Goal: Find specific page/section: Find specific page/section

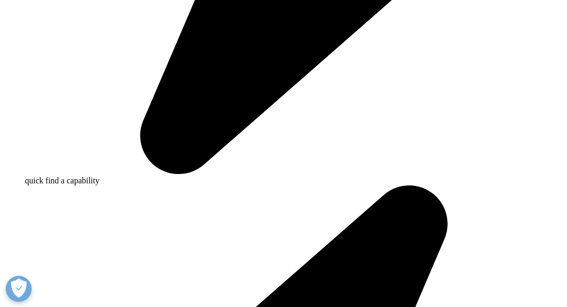
scroll to position [725, 0]
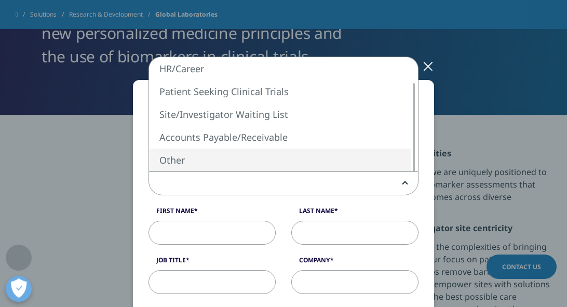
select select "Other"
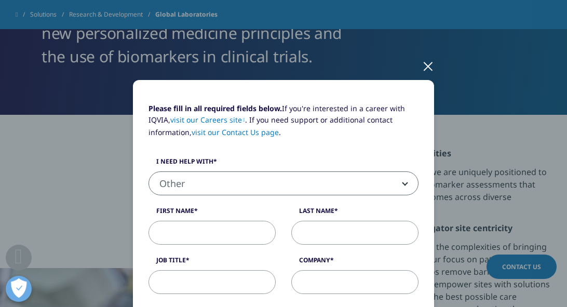
click at [304, 188] on span "Other" at bounding box center [283, 184] width 269 height 24
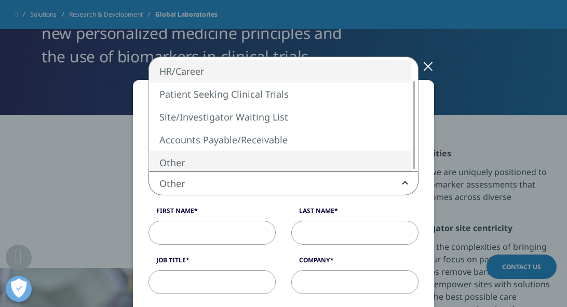
click at [426, 64] on span "Sales HR/Career Patient Seeking Clinical Trials Site/Investigator Waiting List …" at bounding box center [298, 69] width 301 height 24
click at [432, 62] on span "Sales HR/Career Patient Seeking Clinical Trials Site/Investigator Waiting List …" at bounding box center [298, 69] width 301 height 24
click at [427, 66] on span "Sales HR/Career Patient Seeking Clinical Trials Site/Investigator Waiting List …" at bounding box center [298, 69] width 301 height 24
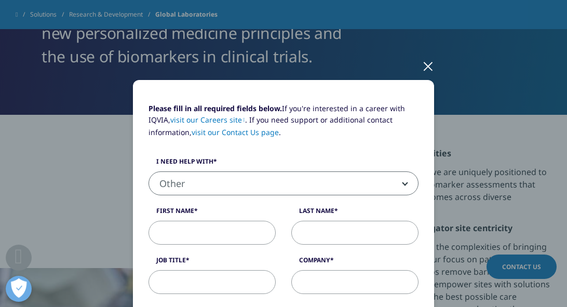
click at [429, 66] on div at bounding box center [428, 65] width 12 height 29
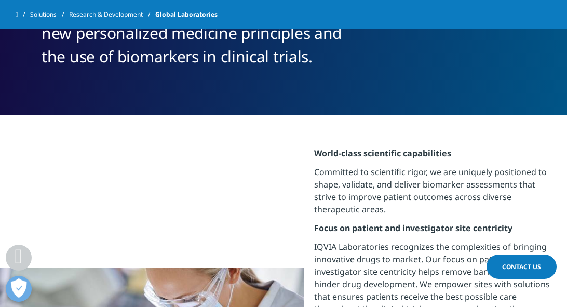
click at [196, 17] on span "Global Laboratories" at bounding box center [186, 14] width 62 height 19
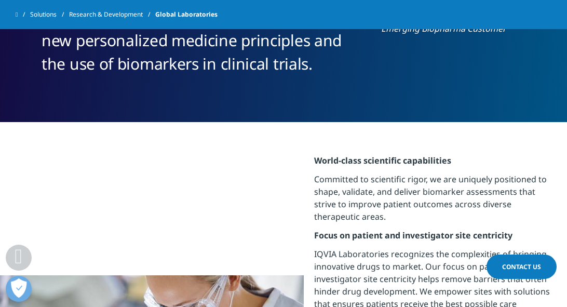
scroll to position [717, 0]
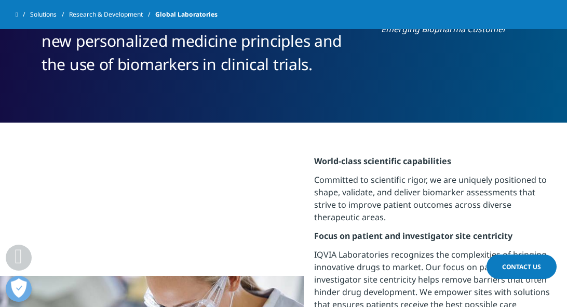
click at [198, 18] on span "Global Laboratories" at bounding box center [186, 14] width 62 height 19
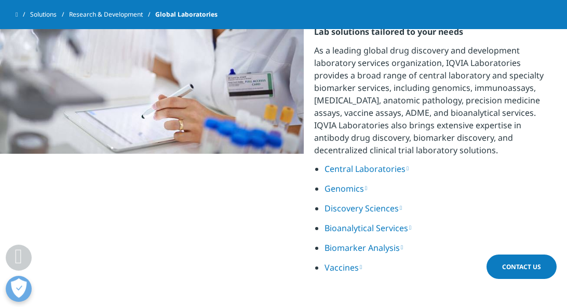
scroll to position [1085, 0]
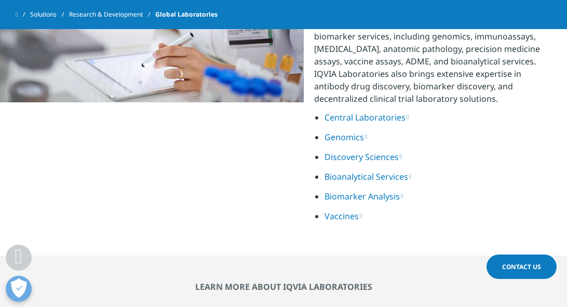
click at [347, 195] on link "Biomarker Analysis" at bounding box center [363, 195] width 78 height 11
